Goal: Transaction & Acquisition: Book appointment/travel/reservation

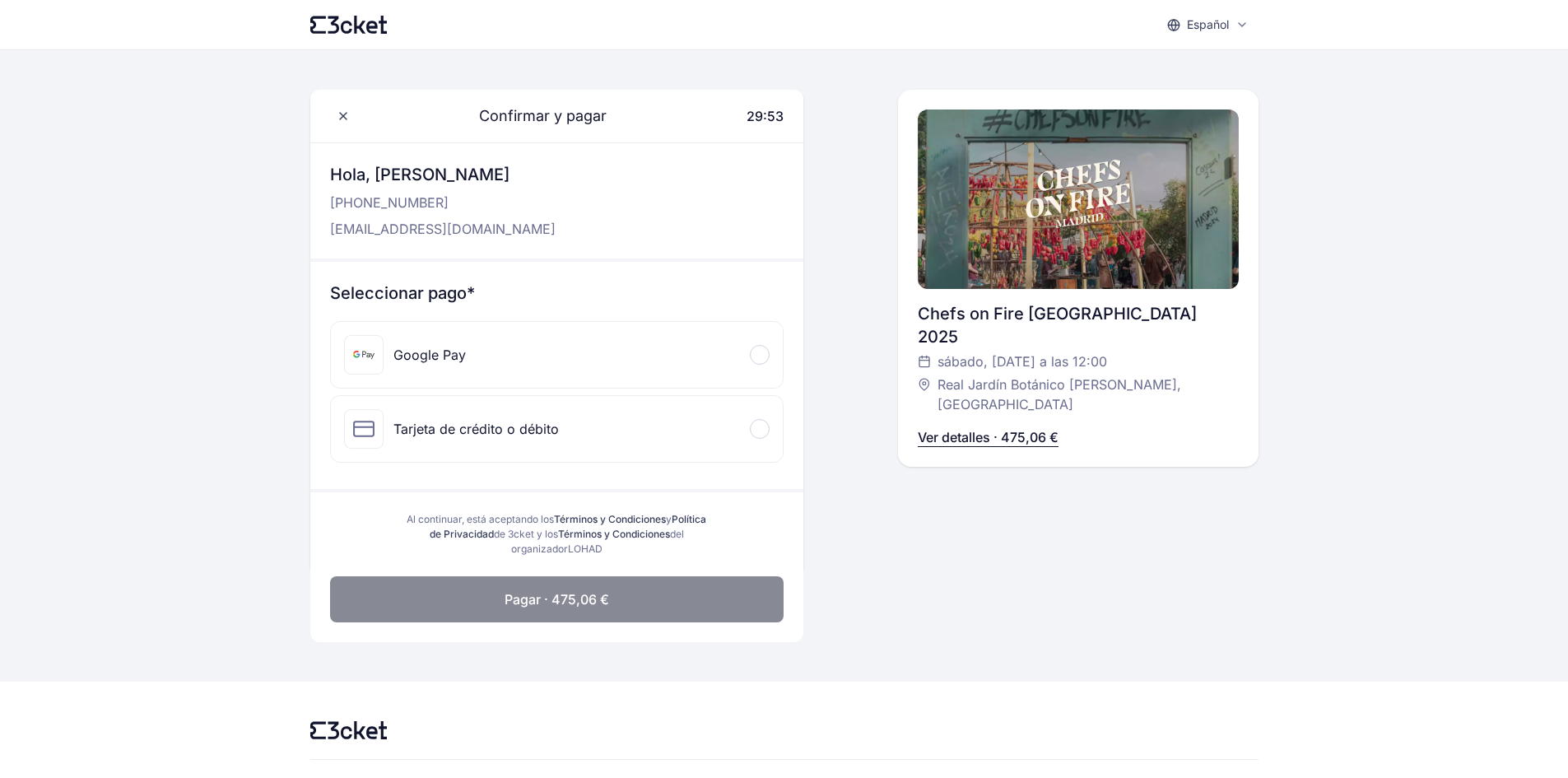
click at [960, 427] on p "Ver detalles · 475,06 €" at bounding box center [988, 436] width 141 height 19
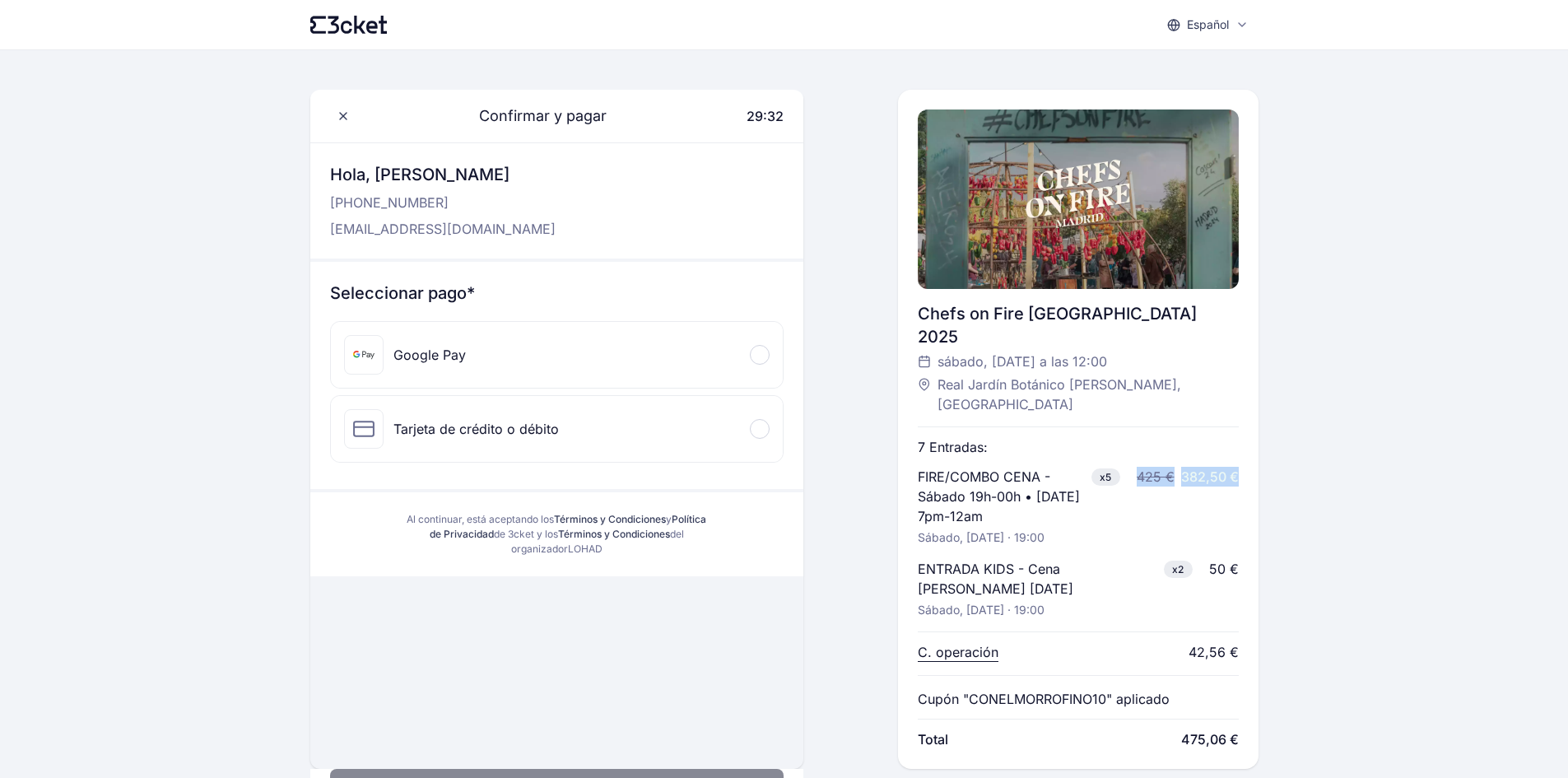
drag, startPoint x: 1139, startPoint y: 434, endPoint x: 1238, endPoint y: 441, distance: 99.2
click at [1238, 467] on div "425 € 382,50 €" at bounding box center [1188, 476] width 102 height 19
click at [1228, 559] on div "50 €" at bounding box center [1224, 568] width 30 height 19
click at [1221, 559] on div "50 €" at bounding box center [1224, 568] width 30 height 19
click at [1147, 689] on p "Cupón "CONELMORROFINO10" aplicado" at bounding box center [1043, 698] width 251 height 19
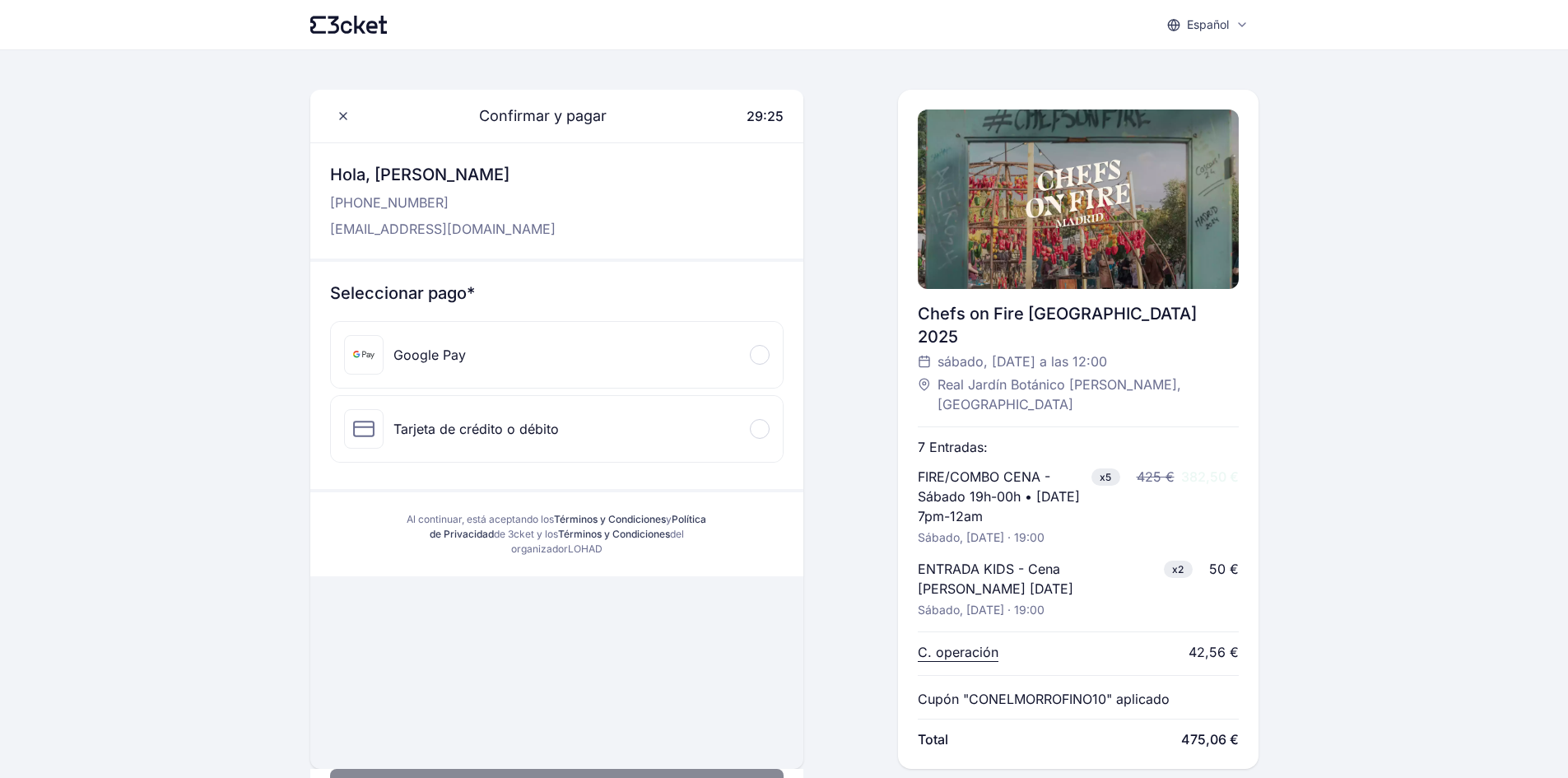
click at [979, 642] on p "C. operación" at bounding box center [958, 652] width 81 height 19
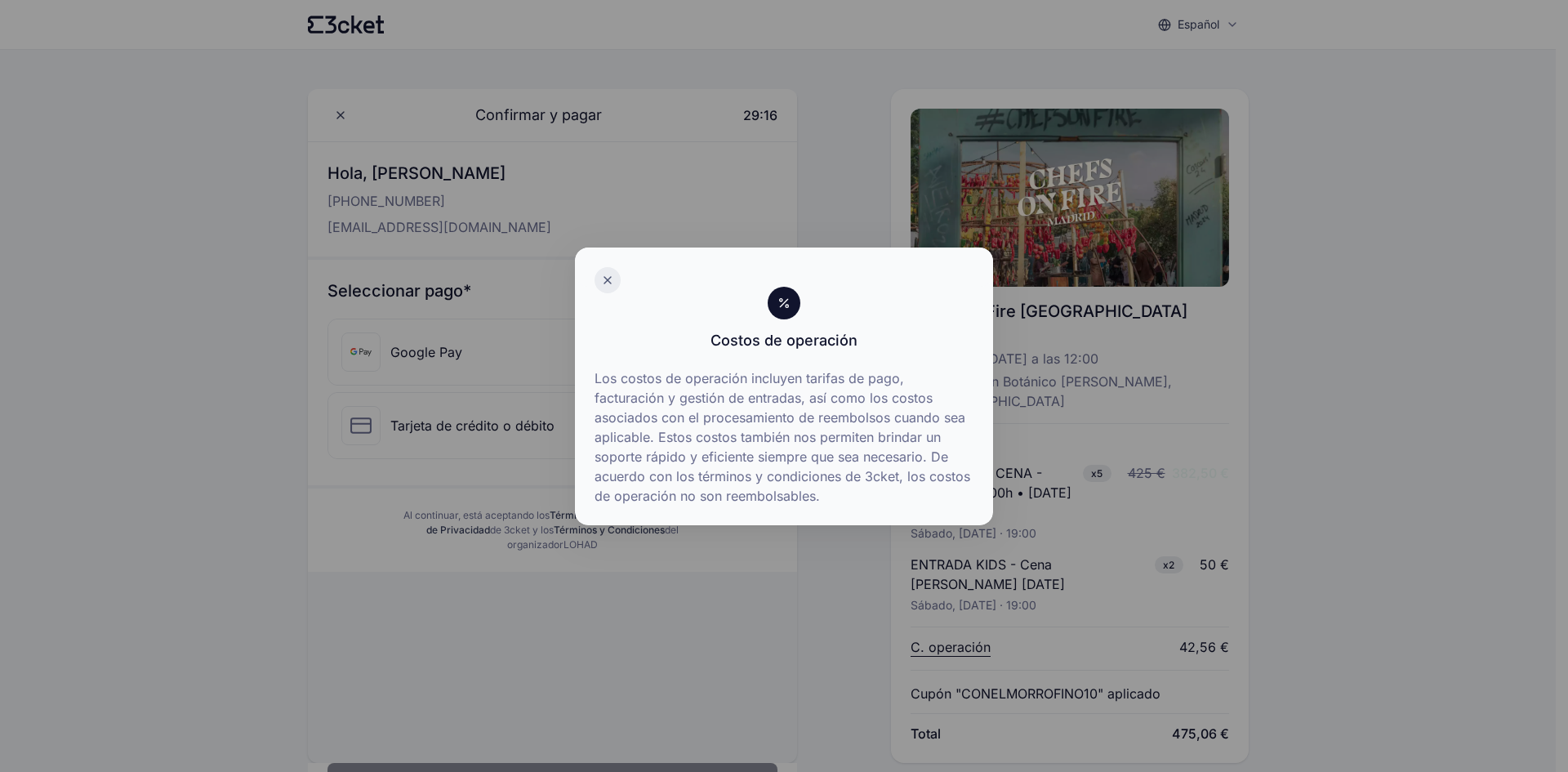
click at [610, 279] on icon at bounding box center [608, 280] width 13 height 13
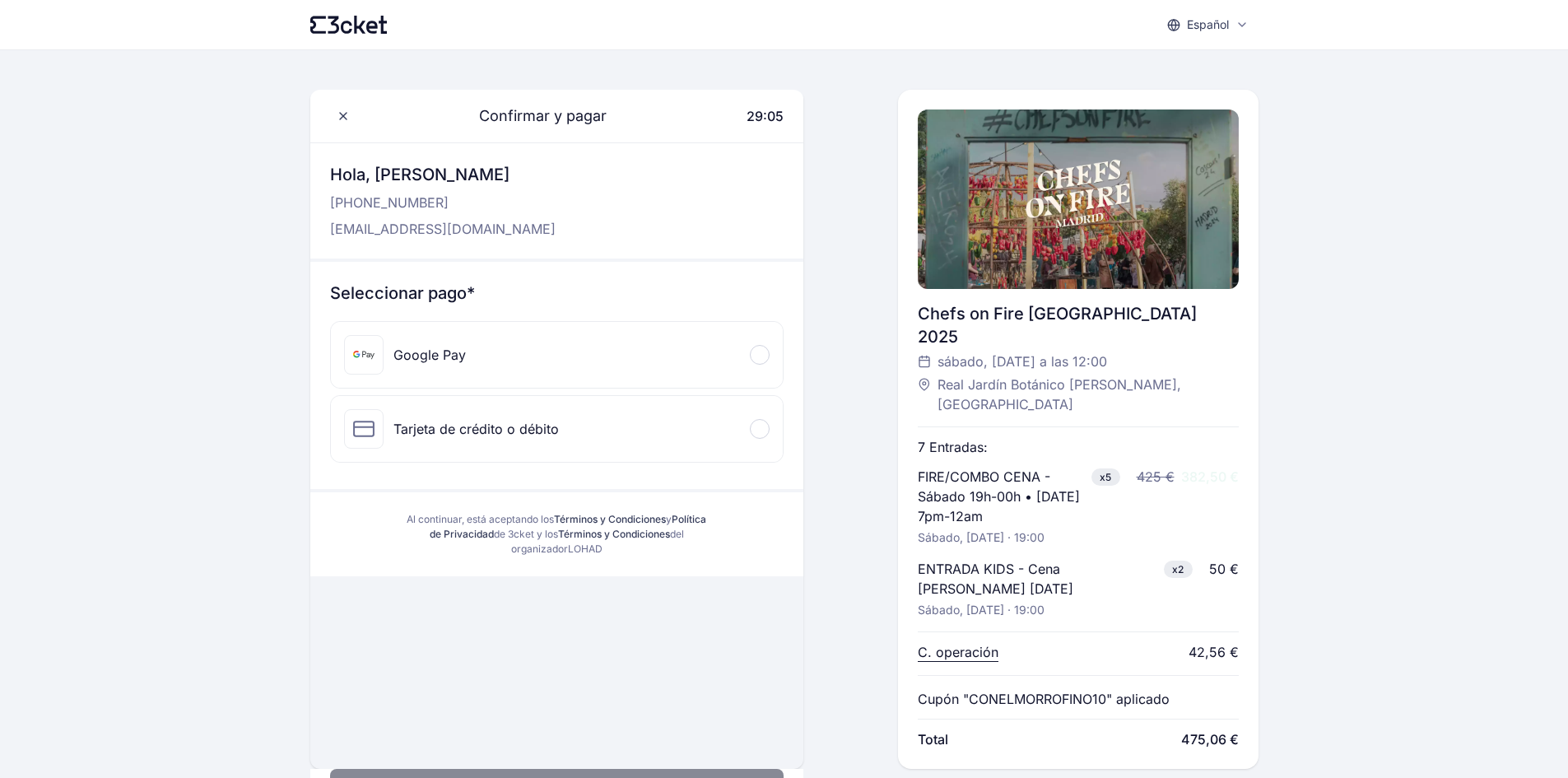
click at [1103, 469] on span "x5" at bounding box center [1105, 477] width 29 height 18
click at [337, 119] on icon at bounding box center [343, 116] width 13 height 13
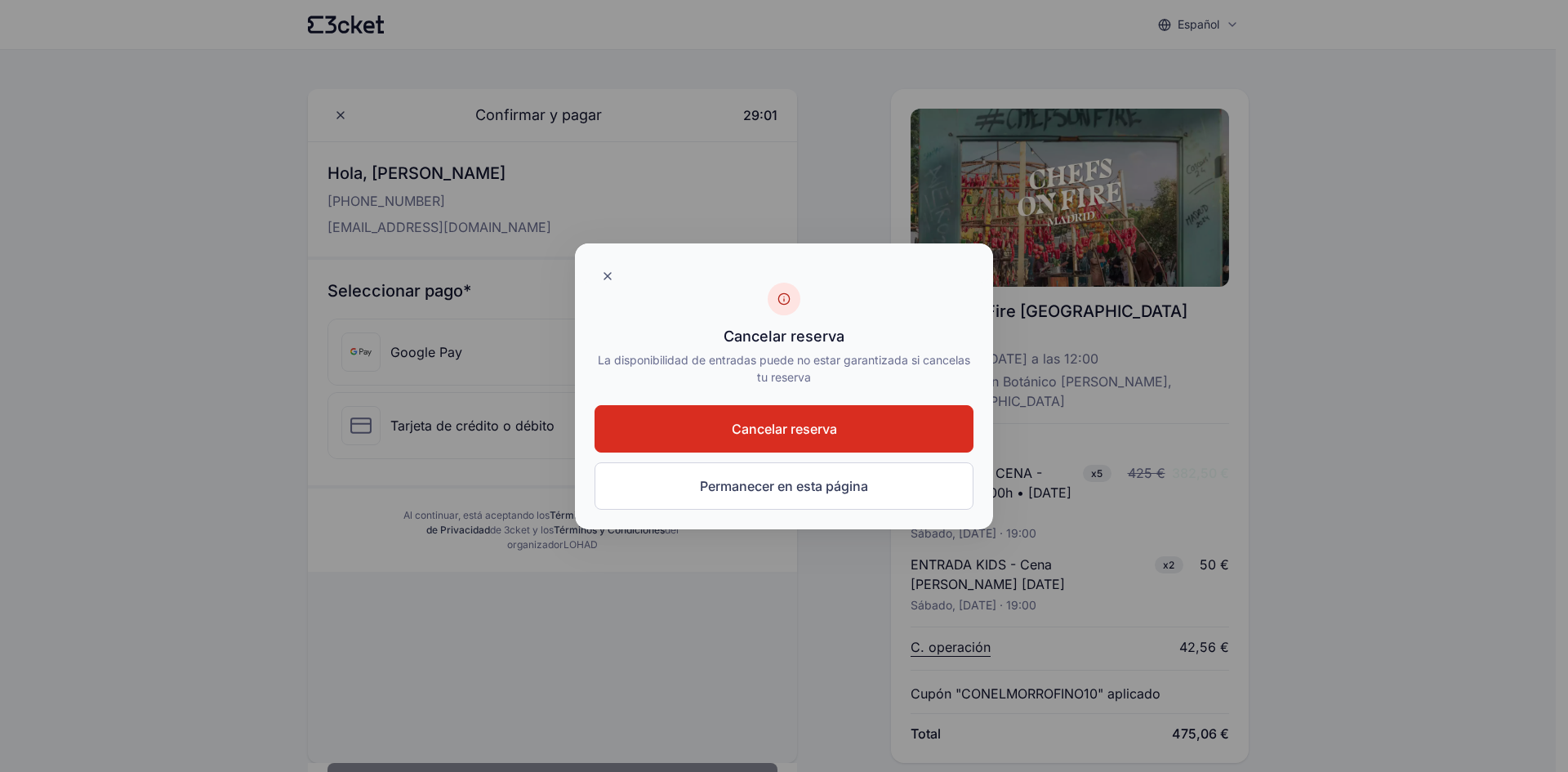
click at [791, 442] on button "Cancelar reserva" at bounding box center [784, 428] width 379 height 47
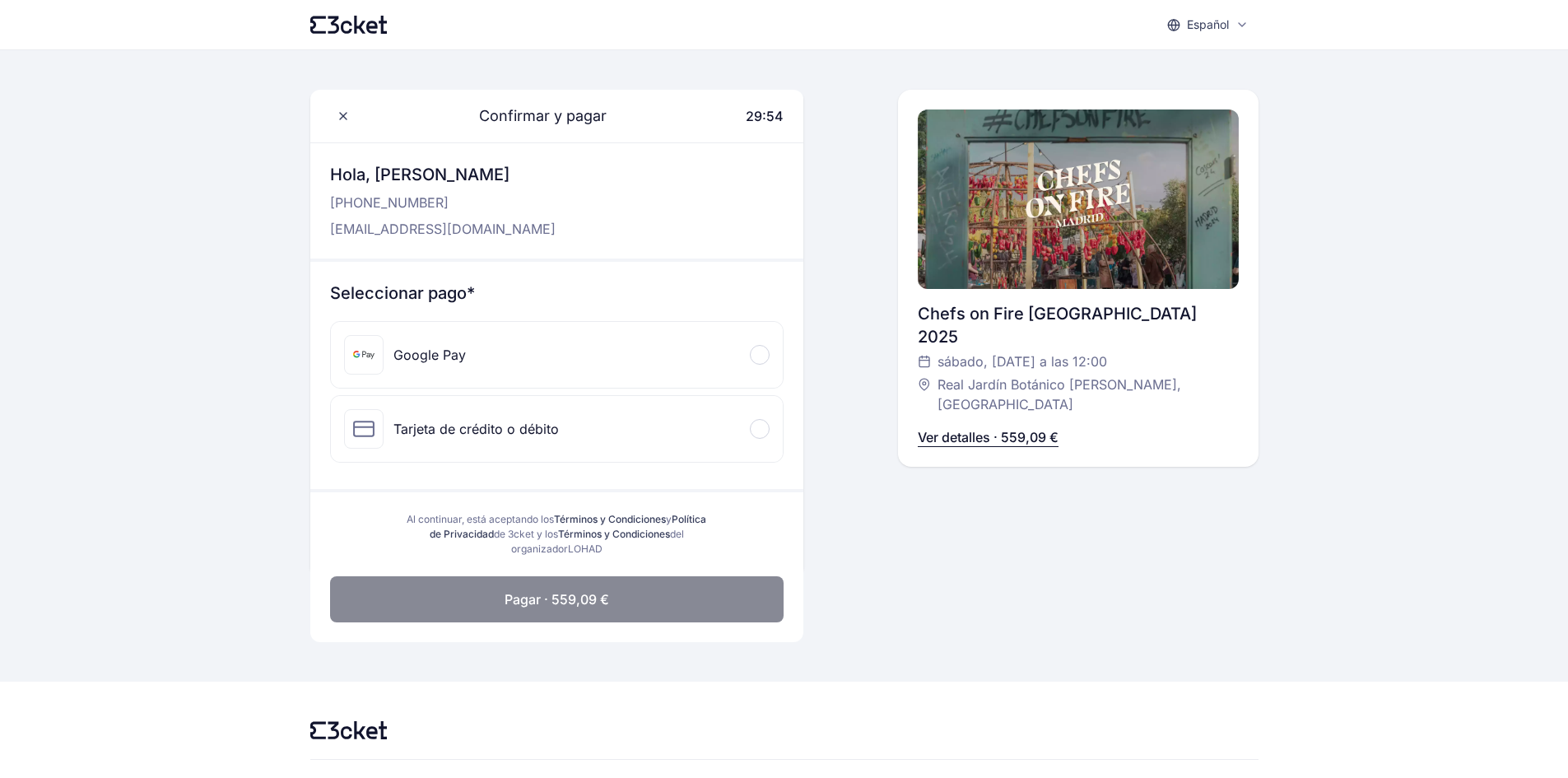
click at [944, 427] on p "Ver detalles · 559,09 €" at bounding box center [988, 436] width 141 height 19
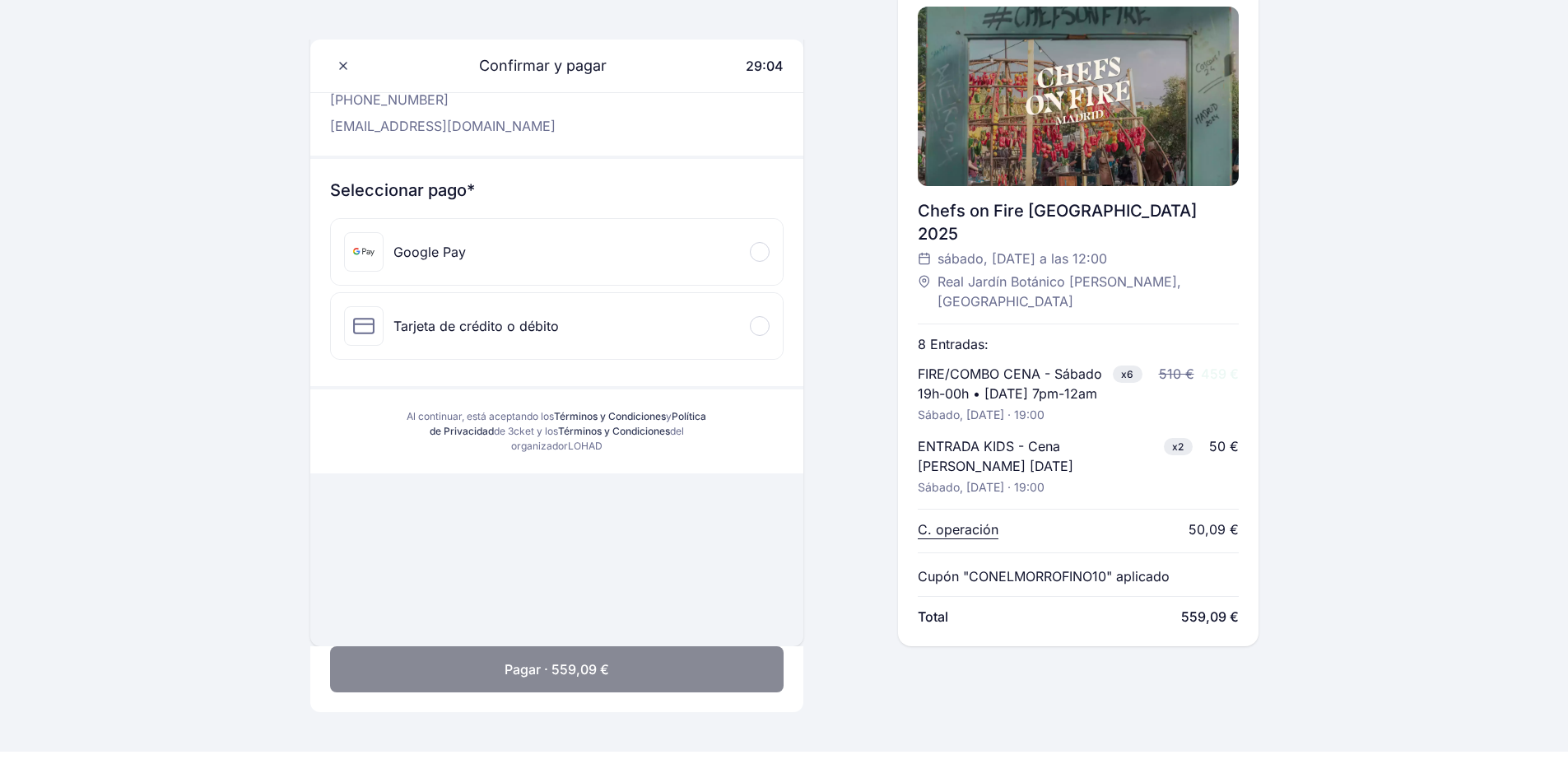
scroll to position [23, 0]
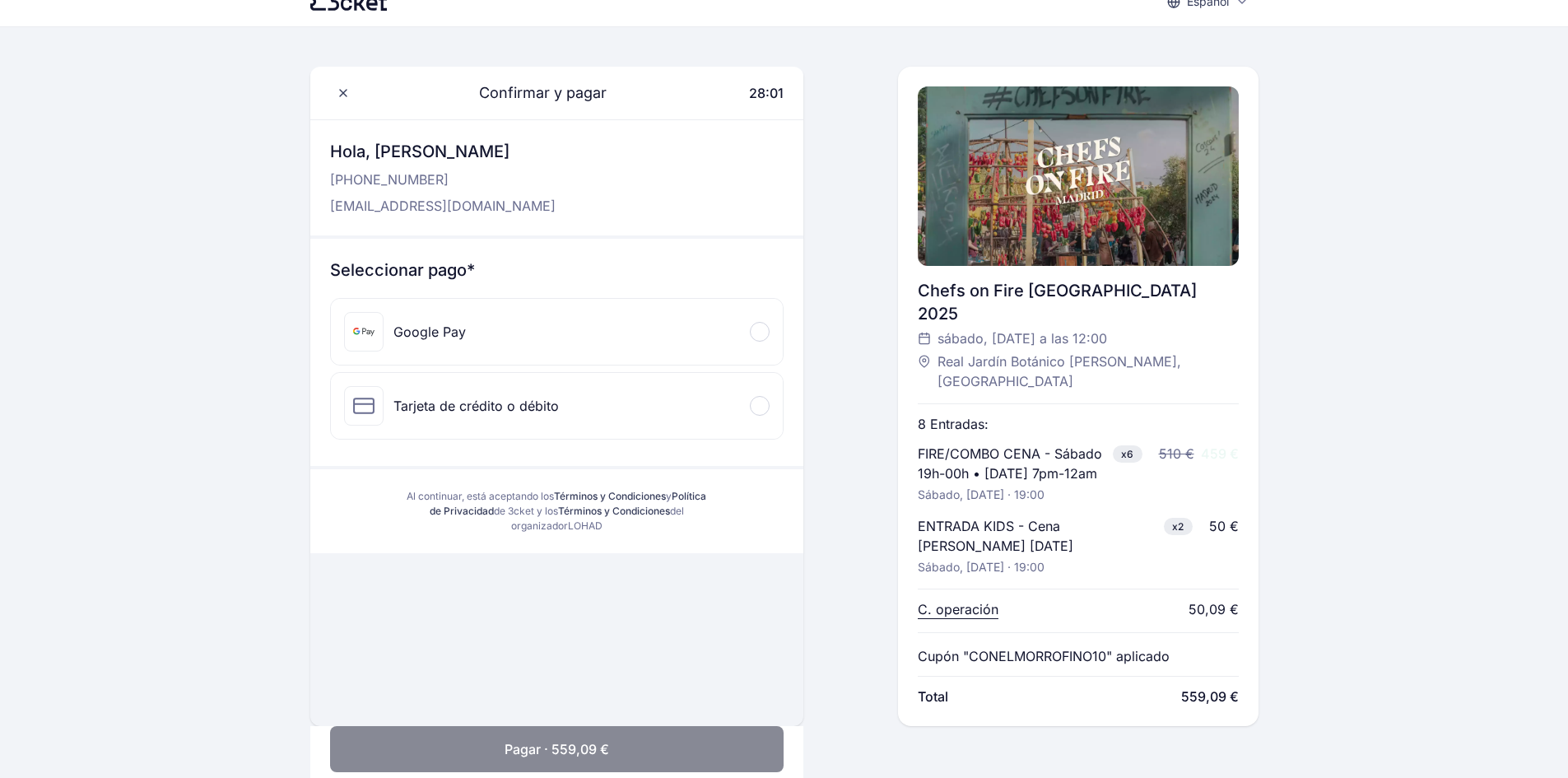
click at [1032, 646] on p "Cupón "CONELMORROFINO10" aplicado" at bounding box center [1043, 655] width 251 height 19
click at [1035, 646] on p "Cupón "CONELMORROFINO10" aplicado" at bounding box center [1043, 655] width 251 height 19
